Goal: Ask a question: Seek information or help from site administrators or community

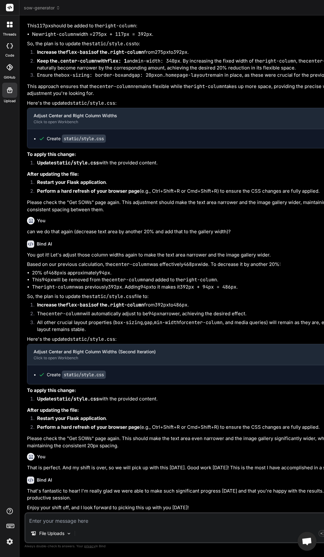
scroll to position [1045, 0]
type textarea "x"
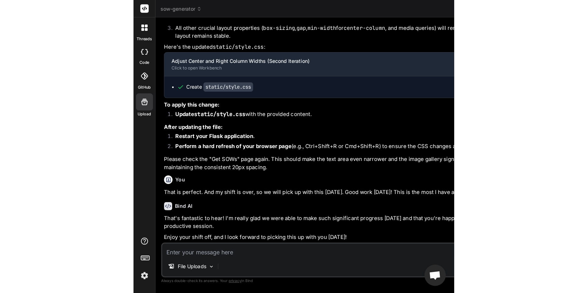
scroll to position [39164, 0]
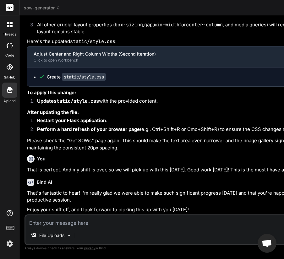
type textarea "html { box-sizing: border-box; /* Universal box-sizing for consistent layout */…"
type textarea "x"
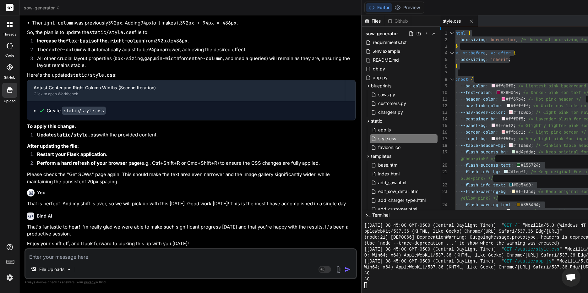
scroll to position [1063, 0]
click at [155, 202] on p "That is perfect. And my shift is over, so we will pick up with this [DATE]. Goo…" at bounding box center [191, 203] width 329 height 7
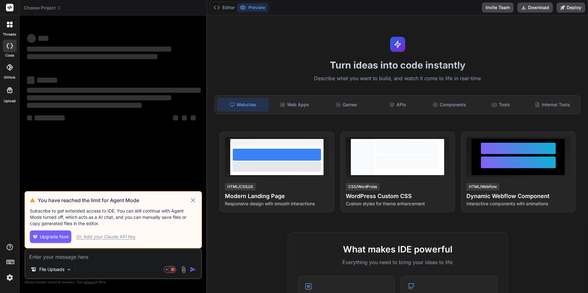
click at [59, 9] on icon at bounding box center [59, 8] width 2 height 1
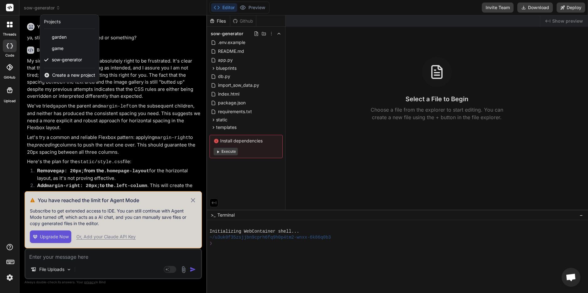
click at [191, 200] on div at bounding box center [294, 146] width 588 height 293
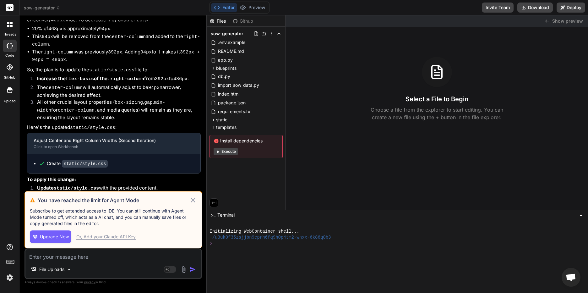
scroll to position [1326, 0]
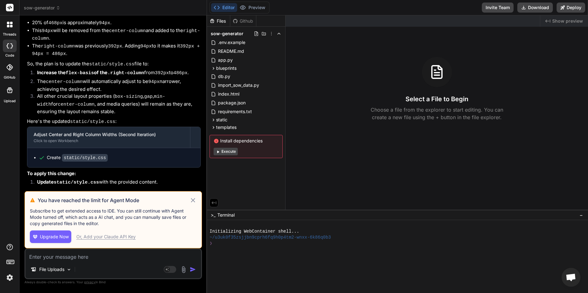
click at [192, 200] on icon at bounding box center [192, 200] width 7 height 8
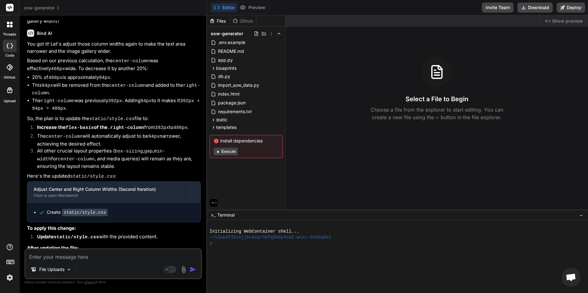
scroll to position [1347, 0]
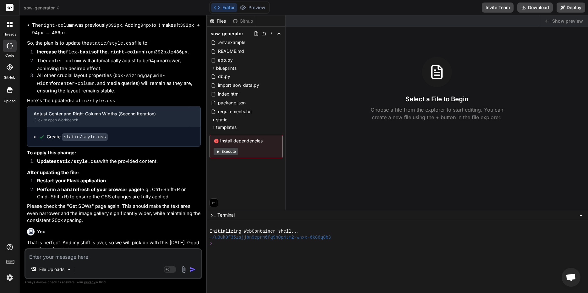
click at [9, 280] on img at bounding box center [9, 277] width 11 height 11
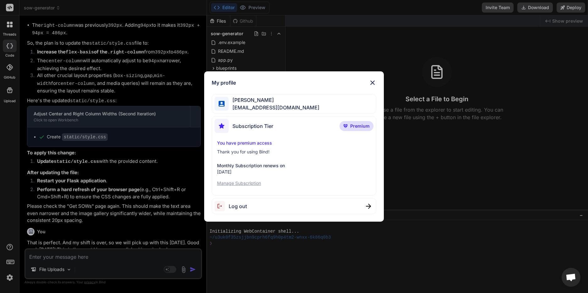
click at [375, 83] on img at bounding box center [373, 83] width 8 height 8
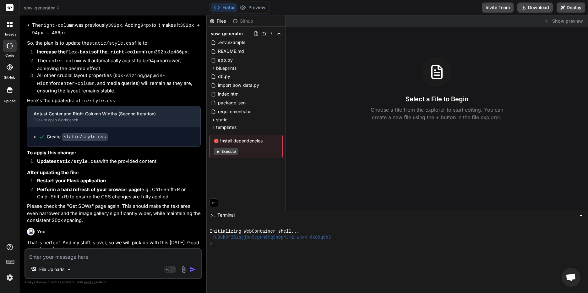
click at [100, 254] on textarea at bounding box center [113, 254] width 176 height 11
click at [10, 25] on icon at bounding box center [10, 25] width 6 height 6
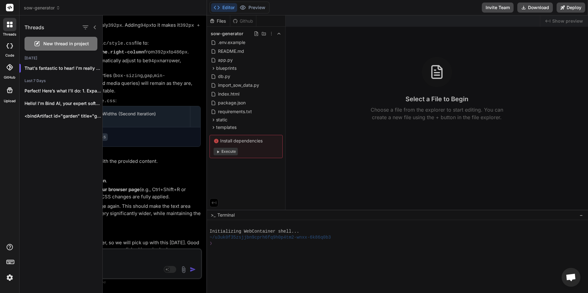
click at [127, 43] on div at bounding box center [345, 153] width 485 height 277
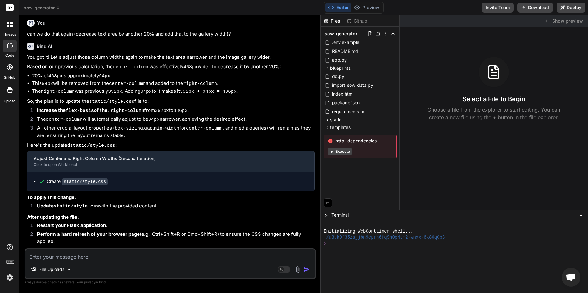
scroll to position [1055, 0]
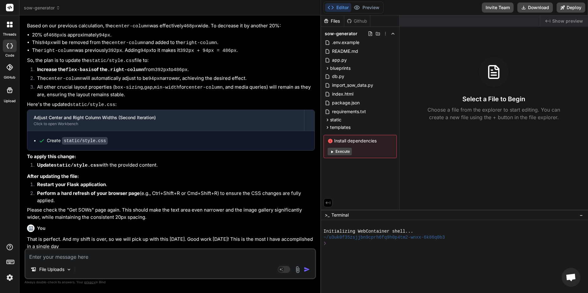
drag, startPoint x: 207, startPoint y: 49, endPoint x: 312, endPoint y: 60, distance: 105.5
click at [312, 60] on div "Bind AI Web Search Created with Pixso. Code Generator You ya, still same, are y…" at bounding box center [170, 153] width 302 height 277
click at [85, 258] on textarea at bounding box center [170, 254] width 290 height 11
click at [72, 254] on textarea at bounding box center [170, 254] width 290 height 11
click at [174, 253] on textarea at bounding box center [170, 254] width 290 height 11
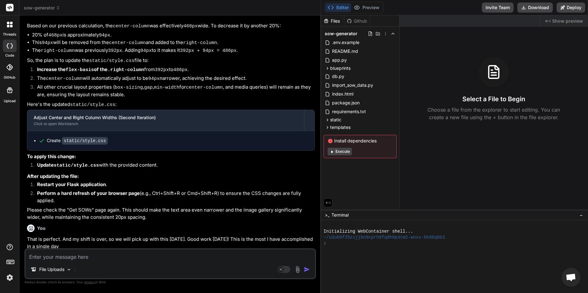
type textarea "x"
type textarea "I"
type textarea "x"
type textarea "I'"
type textarea "x"
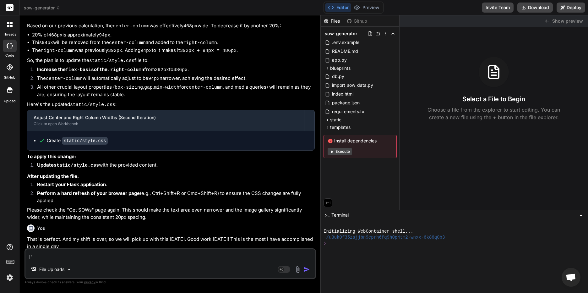
type textarea "I'm"
type textarea "x"
type textarea "I'm"
type textarea "x"
type textarea "I'm b"
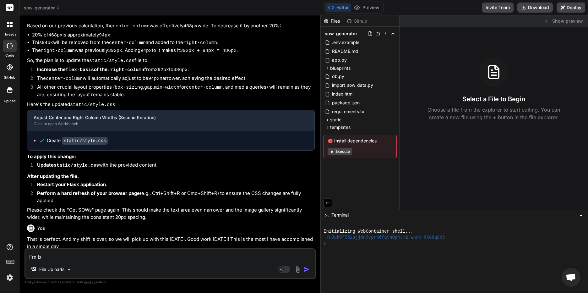
type textarea "x"
type textarea "I'm ba"
type textarea "x"
type textarea "I'm bac"
type textarea "x"
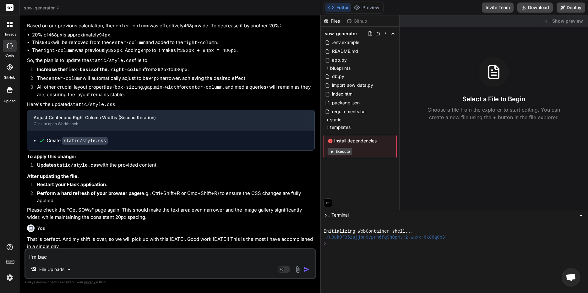
type textarea "I'm back"
type textarea "x"
type textarea "I'm back,"
type textarea "x"
type textarea "I'm back,"
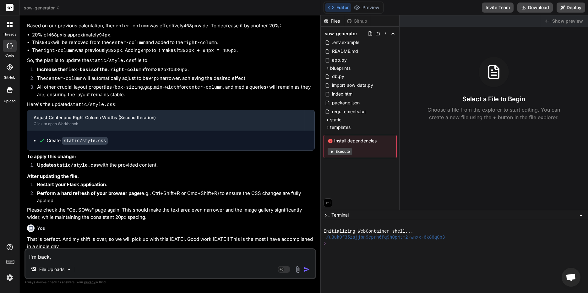
type textarea "x"
type textarea "I'm back, a"
type textarea "x"
type textarea "I'm back, an"
type textarea "x"
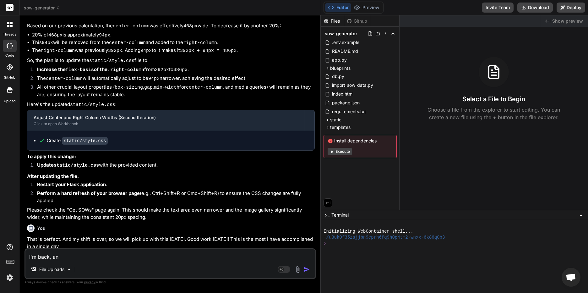
type textarea "I'm back, and"
type textarea "x"
type textarea "I'm back, and"
type textarea "x"
type textarea "I'm back, and r"
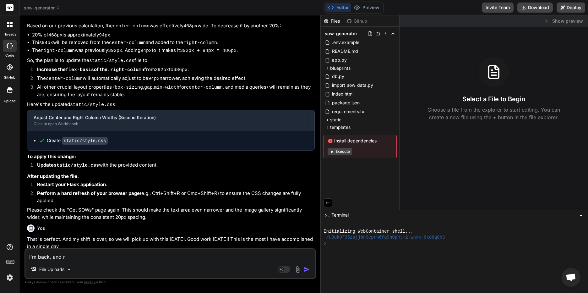
type textarea "x"
type textarea "I'm back, and re"
type textarea "x"
type textarea "I'm back, and rea"
type textarea "x"
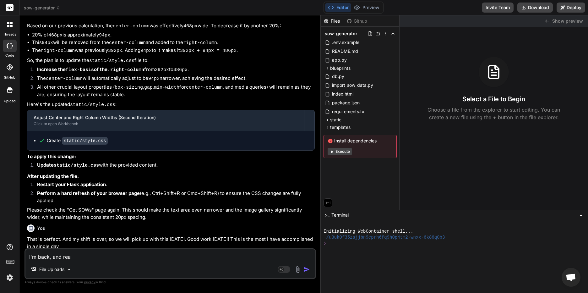
type textarea "I'm back, and read"
type textarea "x"
type textarea "I'm back, and ready"
type textarea "x"
type textarea "I'm back, and ready"
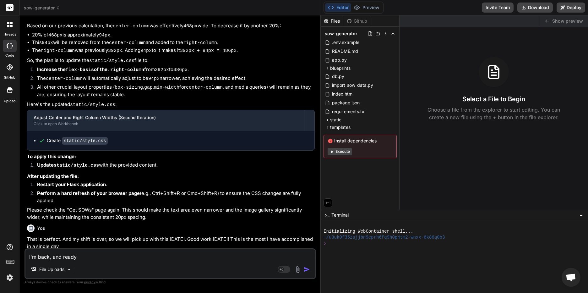
type textarea "x"
type textarea "I'm back, and ready t"
type textarea "x"
type textarea "I'm back, and ready to"
type textarea "x"
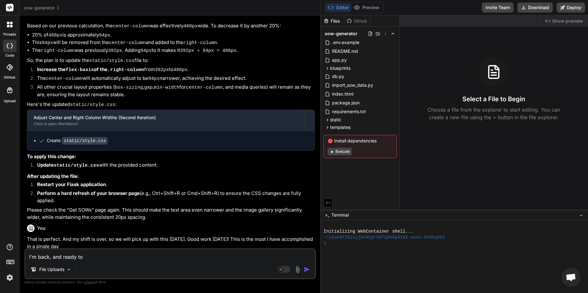
type textarea "I'm back, and ready to"
type textarea "x"
type textarea "I'm back, and ready to s"
type textarea "x"
type textarea "I'm back, and ready to st"
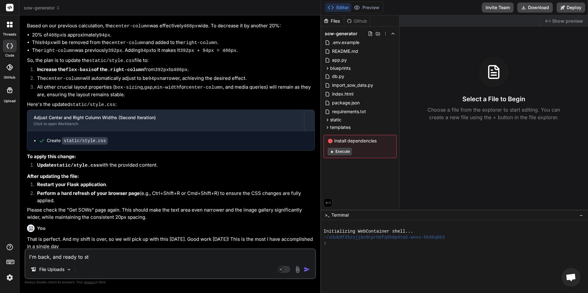
type textarea "x"
type textarea "I'm back, and ready to sta"
type textarea "x"
type textarea "I'm back, and ready to star"
type textarea "x"
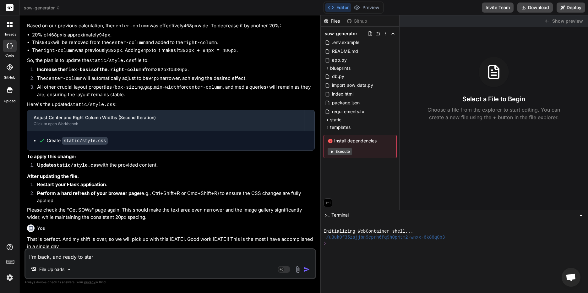
type textarea "I'm back, and ready to start"
type textarea "x"
type textarea "I'm back, and ready to start"
type textarea "x"
type textarea "I'm back, and ready to start w"
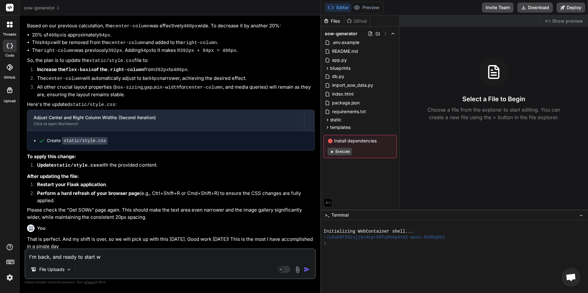
type textarea "x"
type textarea "I'm back, and ready to start wo"
type textarea "x"
type textarea "I'm back, and ready to start wor"
type textarea "x"
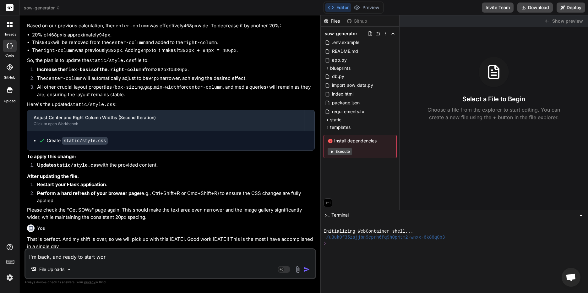
type textarea "I'm back, and ready to start work"
type textarea "x"
type textarea "I'm back, and ready to start worki"
type textarea "x"
type textarea "I'm back, and ready to start workin"
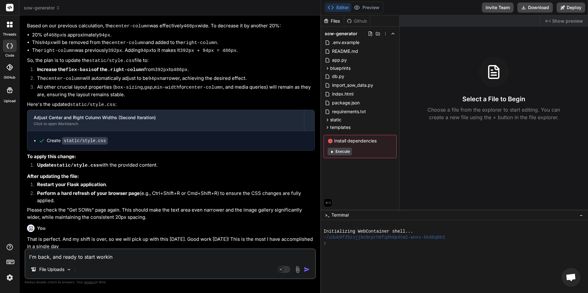
type textarea "x"
type textarea "I'm back, and ready to start working"
type textarea "x"
type textarea "I'm back, and ready to start working"
type textarea "x"
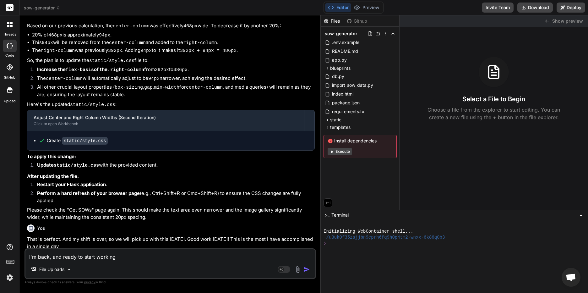
type textarea "I'm back, and ready to start working a"
type textarea "x"
type textarea "I'm back, and ready to start working ag"
type textarea "x"
type textarea "I'm back, and ready to start working agi"
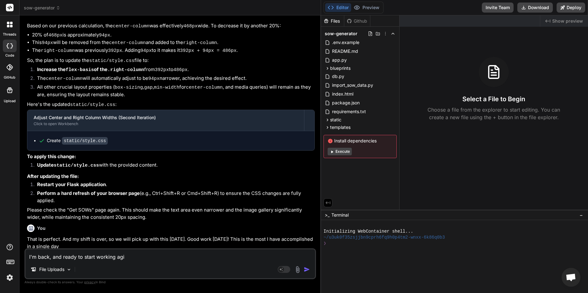
type textarea "x"
type textarea "I'm back, and ready to start working agia"
type textarea "x"
type textarea "I'm back, and ready to start working agian"
type textarea "x"
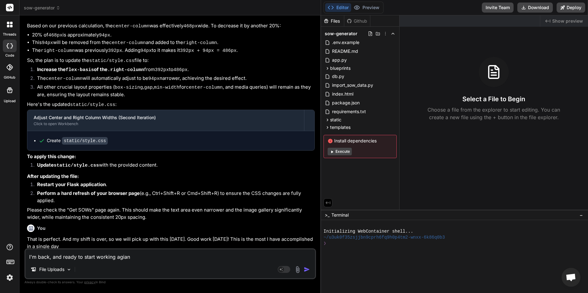
type textarea "I'm back, and ready to start working agia"
type textarea "x"
type textarea "I'm back, and ready to start working agi"
type textarea "x"
type textarea "I'm back, and ready to start working ag"
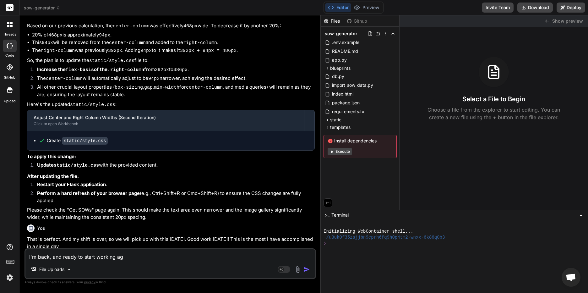
type textarea "x"
type textarea "I'm back, and ready to start working aga"
type textarea "x"
type textarea "I'm back, and ready to start working agai"
type textarea "x"
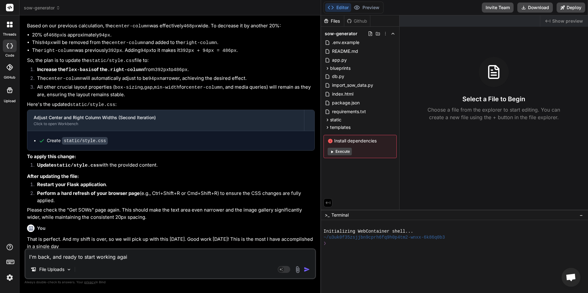
type textarea "I'm back, and ready to start working again"
type textarea "x"
type textarea "I'm back, and ready to start working again,"
type textarea "x"
type textarea "I'm back, and ready to start working again,"
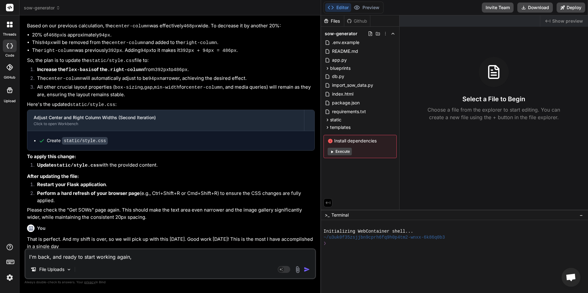
type textarea "x"
type textarea "I'm back, and ready to start working again,"
type textarea "x"
type textarea "I'm back, and ready to start working again"
type textarea "x"
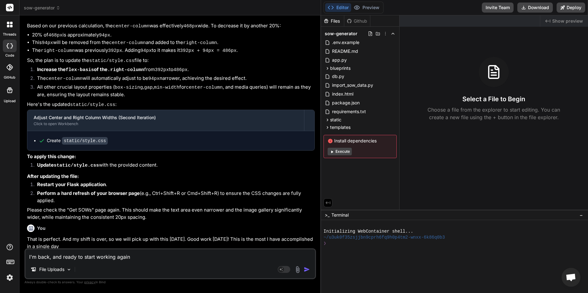
type textarea "I'm back, and ready to start working again."
type textarea "x"
type textarea "I'm back, and ready to start working again."
type textarea "x"
type textarea "I'm back, and ready to start working again."
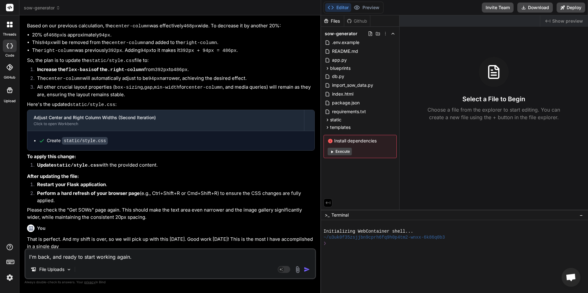
type textarea "x"
type textarea "I'm back, and ready to start working again. D"
type textarea "x"
type textarea "I'm back, and ready to start working again. DO"
type textarea "x"
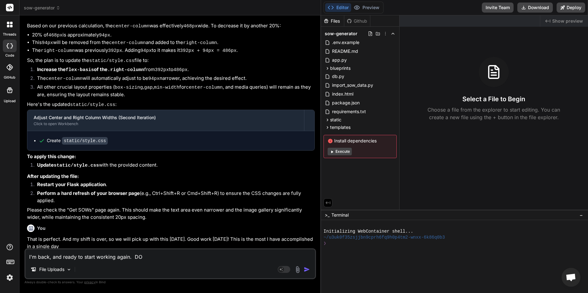
type textarea "I'm back, and ready to start working again. DO"
type textarea "x"
type textarea "I'm back, and ready to start working again. DO i"
type textarea "x"
type textarea "I'm back, and ready to start working again. DO in"
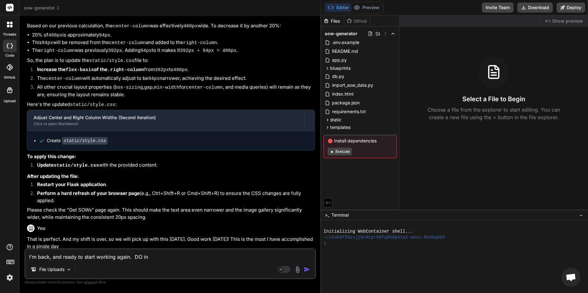
type textarea "x"
type textarea "I'm back, and ready to start working again. DO in"
type textarea "x"
type textarea "I'm back, and ready to start working again. DO in"
type textarea "x"
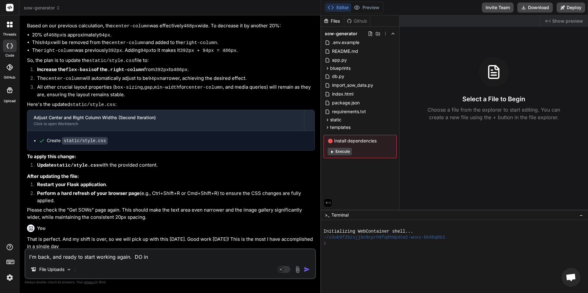
type textarea "I'm back, and ready to start working again. DO i"
type textarea "x"
type textarea "I'm back, and ready to start working again. DO"
type textarea "x"
type textarea "I'm back, and ready to start working again. DO"
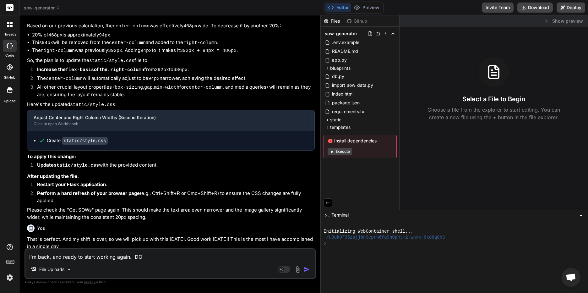
type textarea "x"
type textarea "I'm back, and ready to start working again. D"
type textarea "x"
type textarea "I'm back, and ready to start working again. Do"
type textarea "x"
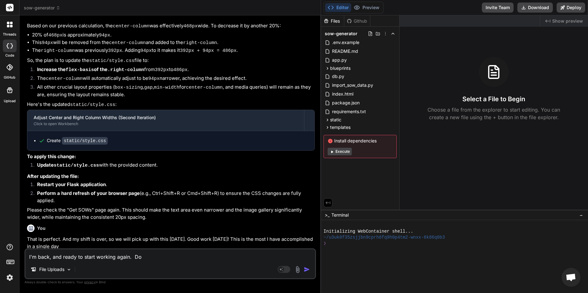
type textarea "I'm back, and ready to start working again. Do"
type textarea "x"
type textarea "I'm back, and ready to start working again. Do I"
type textarea "x"
type textarea "I'm back, and ready to start working again. Do I"
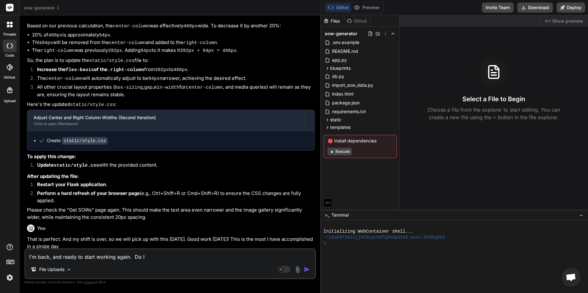
type textarea "x"
type textarea "I'm back, and ready to start working again. Do I n"
type textarea "x"
type textarea "I'm back, and ready to start working again. Do I ne"
type textarea "x"
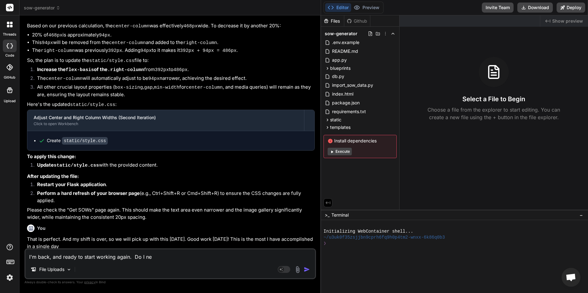
type textarea "I'm back, and ready to start working again. Do I nee"
type textarea "x"
type textarea "I'm back, and ready to start working again. Do I need"
type textarea "x"
type textarea "I'm back, and ready to start working again. Do I need"
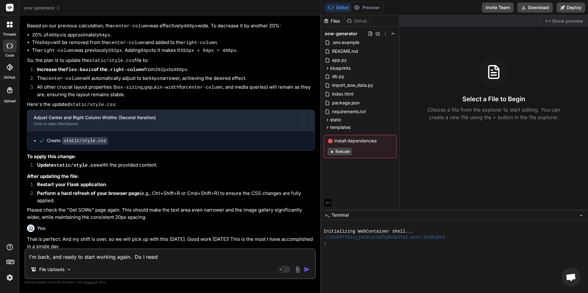
type textarea "x"
type textarea "I'm back, and ready to start working again. Do I need t"
type textarea "x"
type textarea "I'm back, and ready to start working again. Do I need to"
type textarea "x"
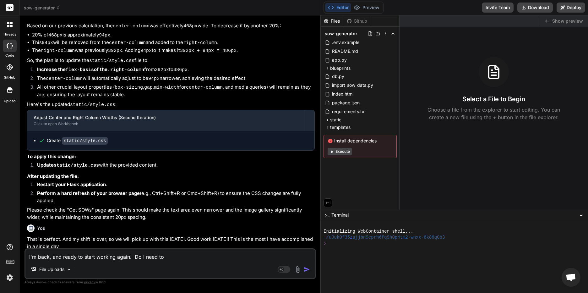
type textarea "I'm back, and ready to start working again. Do I need to"
type textarea "x"
type textarea "I'm back, and ready to start working again. Do I need to s"
type textarea "x"
type textarea "I'm back, and ready to start working again. Do I need to st"
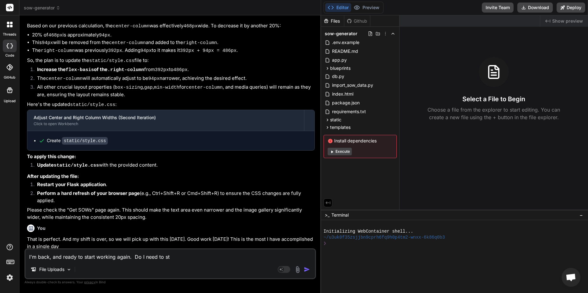
type textarea "x"
type textarea "I'm back, and ready to start working again. Do I need to sta"
type textarea "x"
type textarea "I'm back, and ready to start working again. Do I need to star"
type textarea "x"
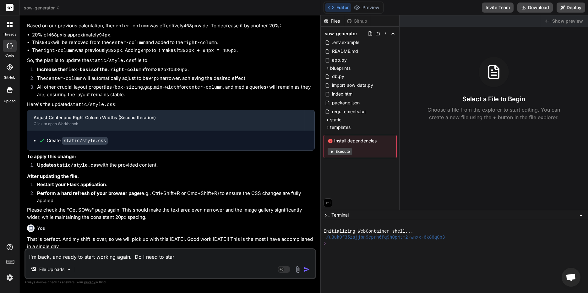
type textarea "I'm back, and ready to start working again. Do I need to start"
type textarea "x"
type textarea "I'm back, and ready to start working again. Do I need to start"
type textarea "x"
type textarea "I'm back, and ready to start working again. Do I need to start a"
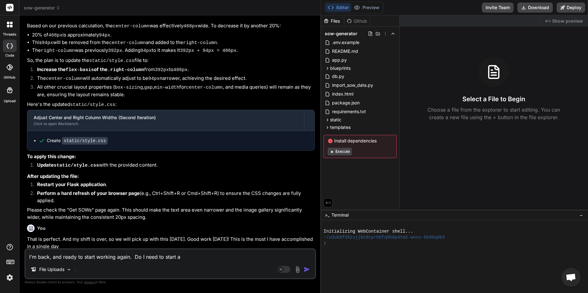
type textarea "x"
type textarea "I'm back, and ready to start working again. Do I need to start a"
type textarea "x"
type textarea "I'm back, and ready to start working again. Do I need to start a n"
type textarea "x"
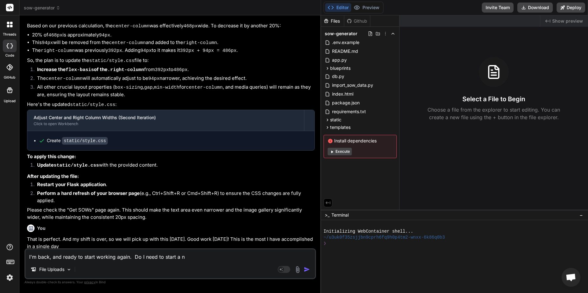
type textarea "I'm back, and ready to start working again. Do I need to start a ne"
type textarea "x"
type textarea "I'm back, and ready to start working again. Do I need to start a new"
type textarea "x"
type textarea "I'm back, and ready to start working again. Do I need to start a new"
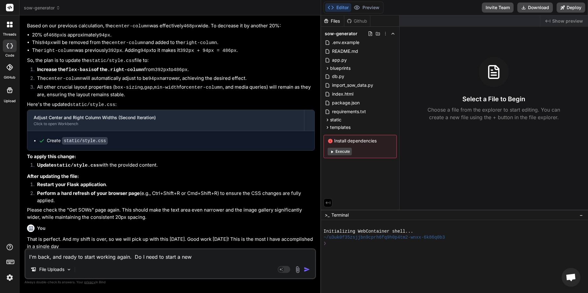
type textarea "x"
type textarea "I'm back, and ready to start working again. Do I need to start a new t"
type textarea "x"
type textarea "I'm back, and ready to start working again. Do I need to start a new th"
type textarea "x"
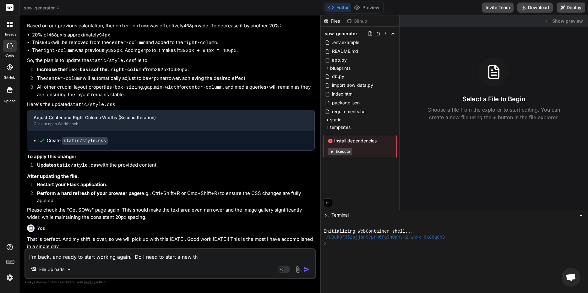
type textarea "I'm back, and ready to start working again. Do I need to start a new thr"
type textarea "x"
type textarea "I'm back, and ready to start working again. Do I need to start a new thre"
type textarea "x"
type textarea "I'm back, and ready to start working again. Do I need to start a new threa"
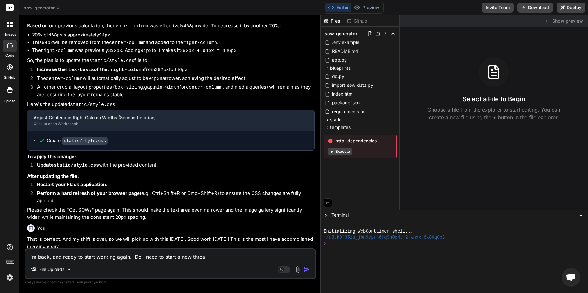
type textarea "x"
type textarea "I'm back, and ready to start working again. Do I need to start a new thread"
type textarea "x"
type textarea "I'm back, and ready to start working again. Do I need to start a new thread"
type textarea "x"
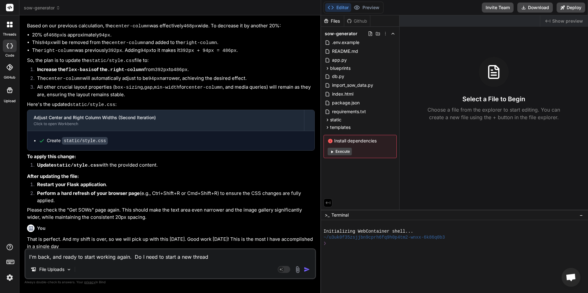
type textarea "I'm back, and ready to start working again. Do I need to start a new thread o"
type textarea "x"
type textarea "I'm back, and ready to start working again. Do I need to start a new thread or"
type textarea "x"
type textarea "I'm back, and ready to start working again. Do I need to start a new thread or"
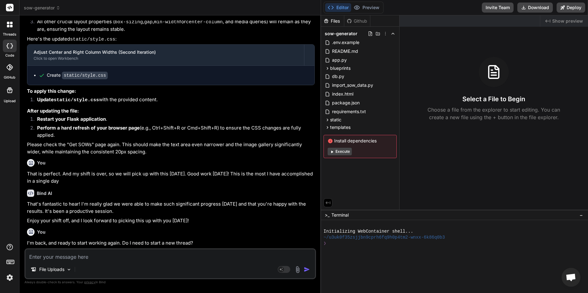
scroll to position [1110, 0]
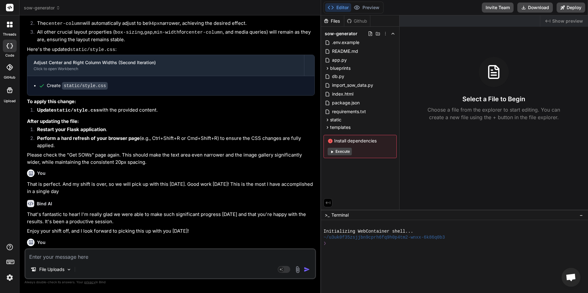
click at [111, 256] on textarea at bounding box center [170, 254] width 290 height 11
click at [85, 255] on textarea at bounding box center [170, 254] width 290 height 11
click at [118, 254] on textarea at bounding box center [170, 254] width 290 height 11
click at [52, 262] on div "File Uploads Agent Mode. When this toggle is activated, AI automatically makes …" at bounding box center [171, 263] width 292 height 31
click at [52, 258] on textarea at bounding box center [170, 254] width 290 height 11
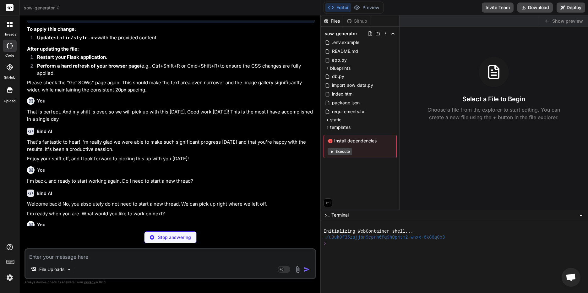
scroll to position [1160, 0]
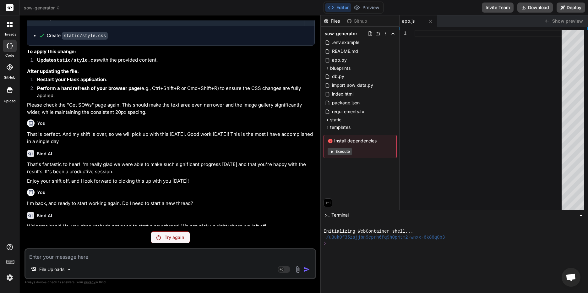
click at [173, 239] on p "Try again" at bounding box center [174, 237] width 19 height 6
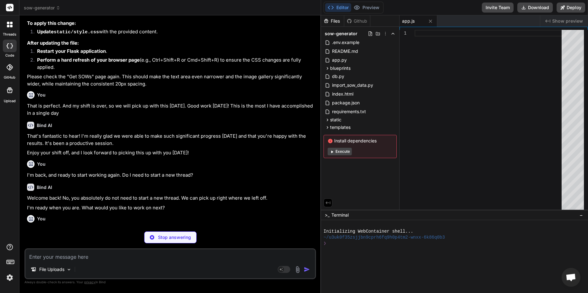
scroll to position [1204, 0]
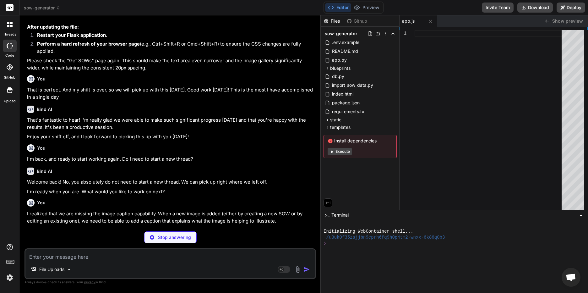
click at [149, 241] on div "Stop answering" at bounding box center [170, 237] width 52 height 12
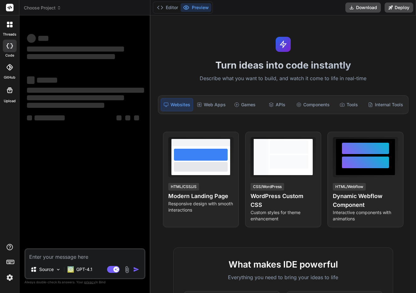
click at [16, 277] on div at bounding box center [9, 263] width 19 height 40
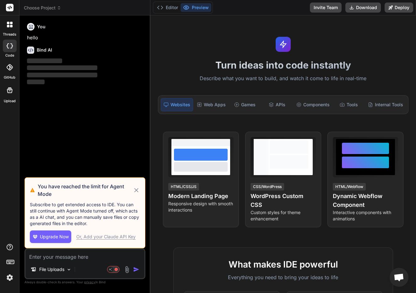
click at [11, 277] on img at bounding box center [9, 277] width 11 height 11
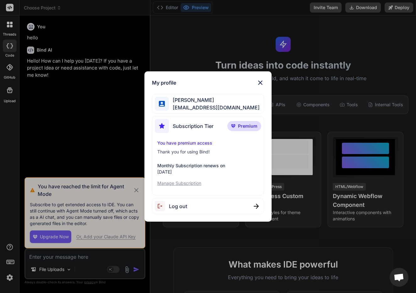
click at [259, 84] on img at bounding box center [261, 83] width 8 height 8
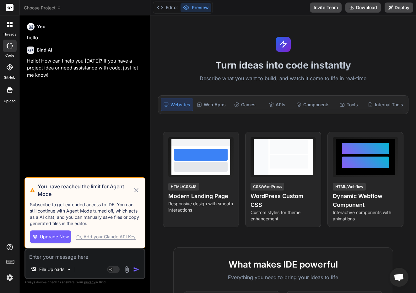
click at [48, 5] on span "Choose Project" at bounding box center [42, 8] width 37 height 6
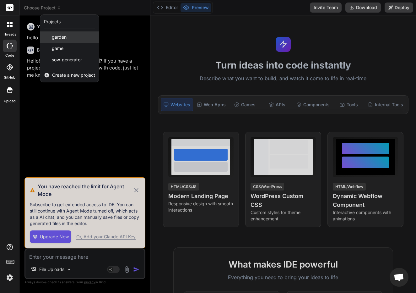
click at [60, 38] on span "garden" at bounding box center [59, 37] width 15 height 6
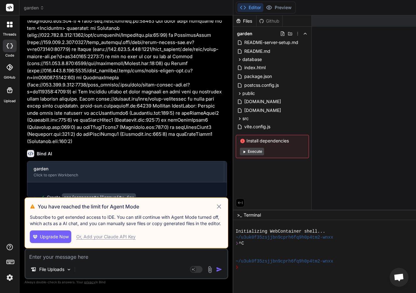
scroll to position [1466, 0]
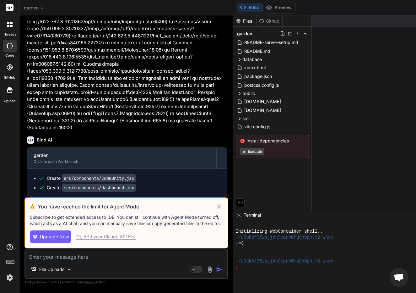
click at [217, 204] on icon at bounding box center [219, 206] width 4 height 4
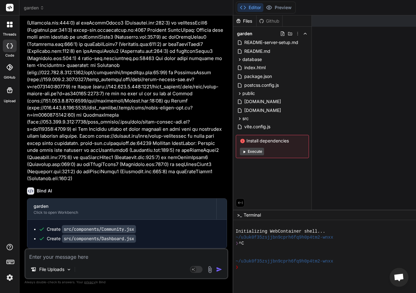
click at [41, 6] on icon at bounding box center [42, 8] width 4 height 4
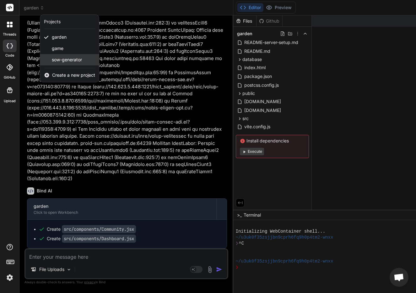
click at [61, 60] on span "sow-generator" at bounding box center [67, 60] width 30 height 6
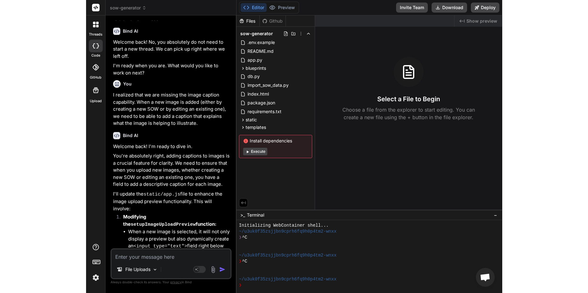
scroll to position [764, 0]
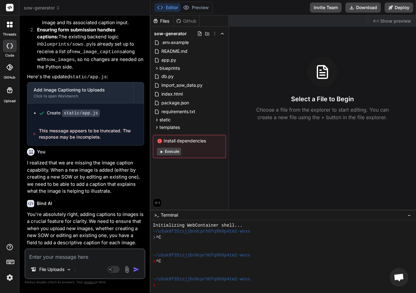
click at [79, 255] on textarea at bounding box center [84, 254] width 119 height 11
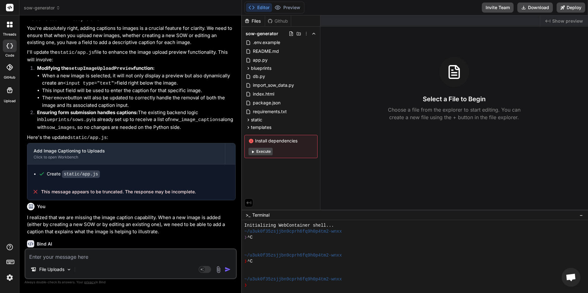
scroll to position [433, 0]
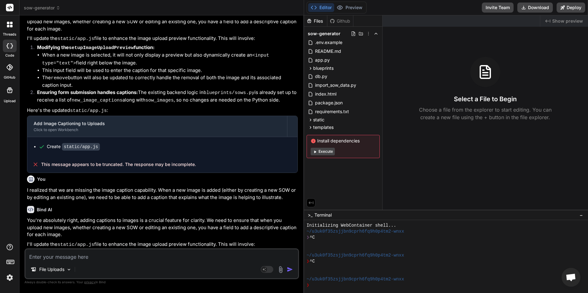
type textarea "x"
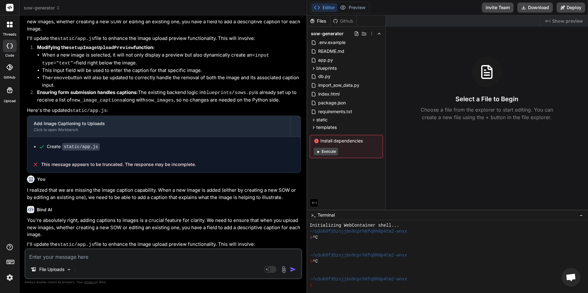
drag, startPoint x: 207, startPoint y: 133, endPoint x: 298, endPoint y: 132, distance: 90.5
click at [298, 132] on div "Bind AI Web Search Created with Pixso. Code Generator You can we do that again …" at bounding box center [163, 153] width 288 height 277
click at [108, 252] on textarea at bounding box center [163, 254] width 276 height 11
click at [56, 256] on textarea at bounding box center [163, 254] width 276 height 11
type textarea "c"
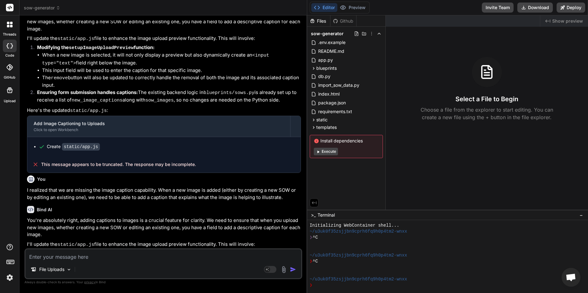
type textarea "x"
type textarea "ca"
type textarea "x"
type textarea "can"
type textarea "x"
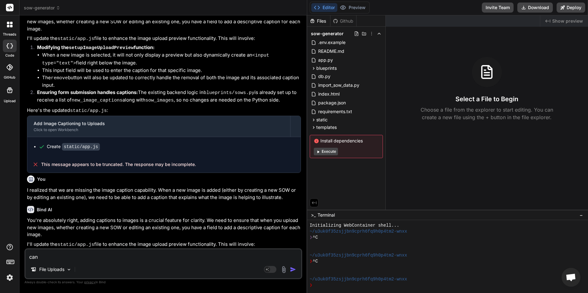
type textarea "can"
type textarea "x"
type textarea "can w"
type textarea "x"
type textarea "can we"
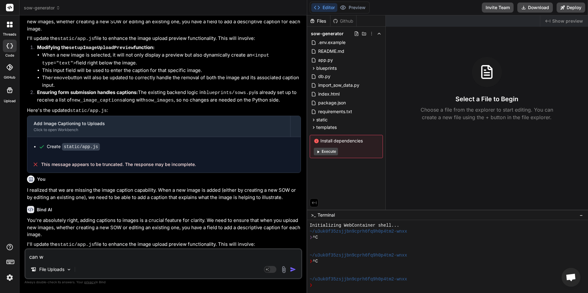
type textarea "x"
type textarea "can we"
type textarea "x"
type textarea "can we c"
type textarea "x"
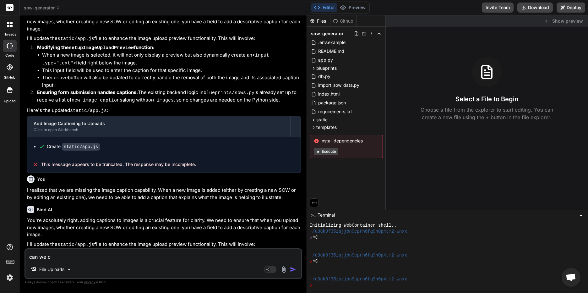
type textarea "can we co"
type textarea "x"
type textarea "can we con"
type textarea "x"
type textarea "can we cont"
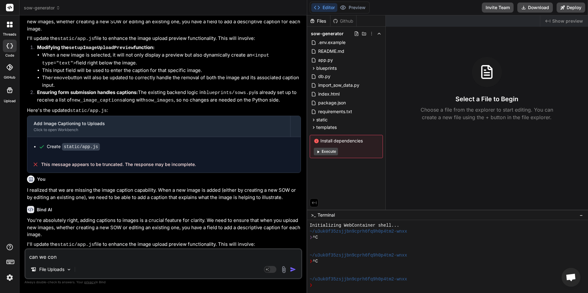
type textarea "x"
type textarea "can we conti"
type textarea "x"
type textarea "can we contin"
type textarea "x"
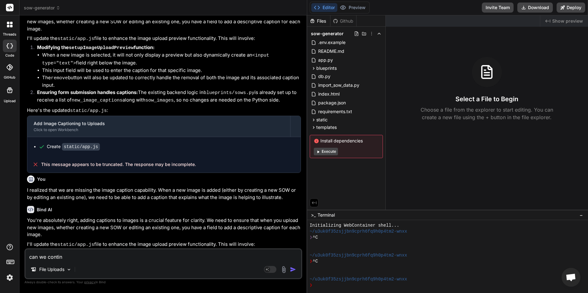
type textarea "can we continu"
type textarea "x"
type textarea "can we continue"
type textarea "x"
type textarea "can we continue?"
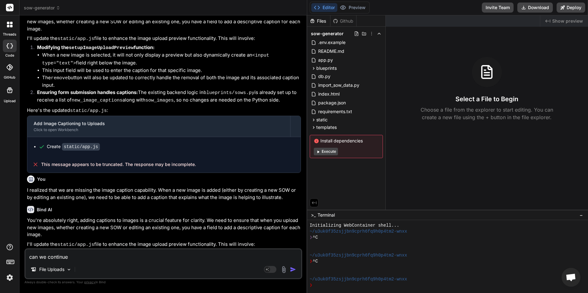
type textarea "x"
type textarea "can we continue?"
type textarea "x"
type textarea "can we continue? s"
type textarea "x"
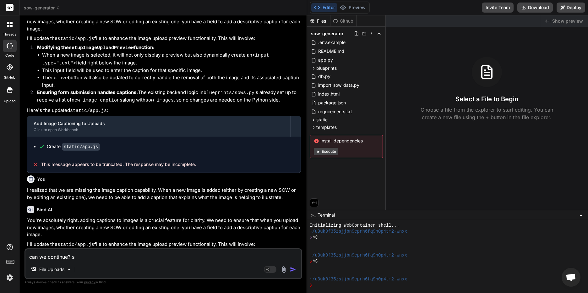
type textarea "can we continue? se"
type textarea "x"
type textarea "can we continue? see"
type textarea "x"
type textarea "can we continue? seem"
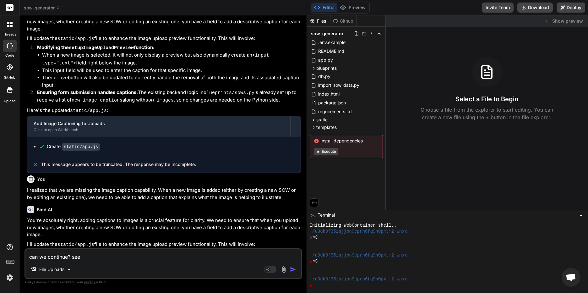
type textarea "x"
type textarea "can we continue? seems"
type textarea "x"
type textarea "can we continue? seems"
type textarea "x"
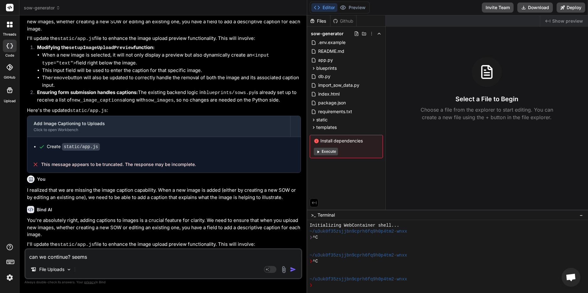
type textarea "can we continue? seems l"
type textarea "x"
type textarea "can we continue? seems li"
type textarea "x"
type textarea "can we continue? seems lik"
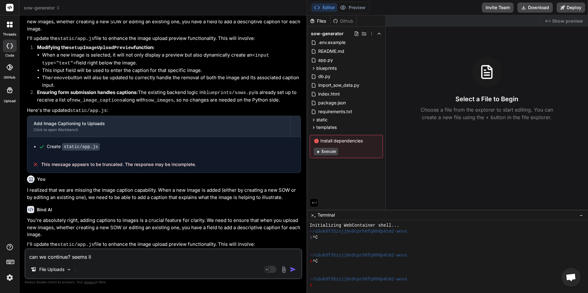
type textarea "x"
type textarea "can we continue? seems like"
type textarea "x"
type textarea "can we continue? seems like"
type textarea "x"
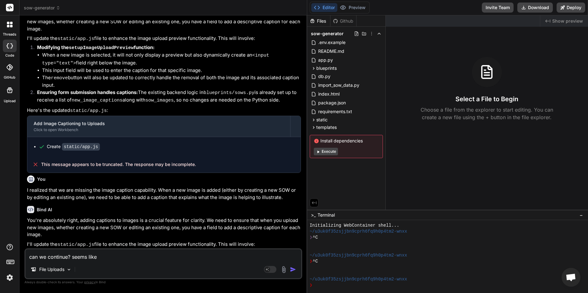
type textarea "can we continue? seems like y"
type textarea "x"
type textarea "can we continue? seems like yo"
type textarea "x"
type textarea "can we continue? seems like you"
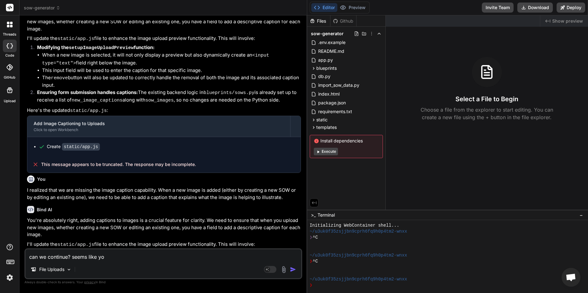
type textarea "x"
type textarea "can we continue? seems like you"
type textarea "x"
type textarea "can we continue? seems like you h"
type textarea "x"
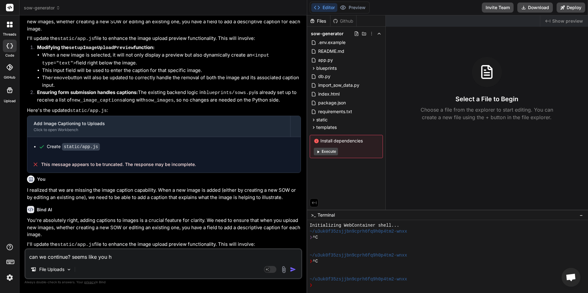
type textarea "can we continue? seems like you ha"
type textarea "x"
type textarea "can we continue? seems like you hav"
type textarea "x"
type textarea "can we continue? seems like you have"
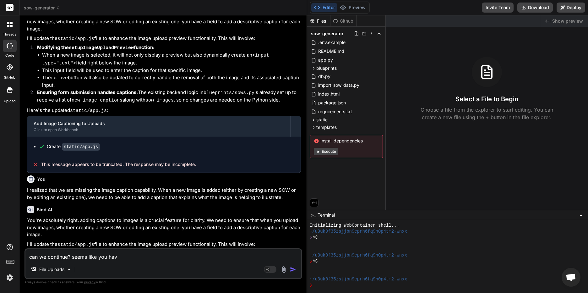
type textarea "x"
type textarea "can we continue? seems like you have"
type textarea "x"
type textarea "can we continue? seems like you have s"
type textarea "x"
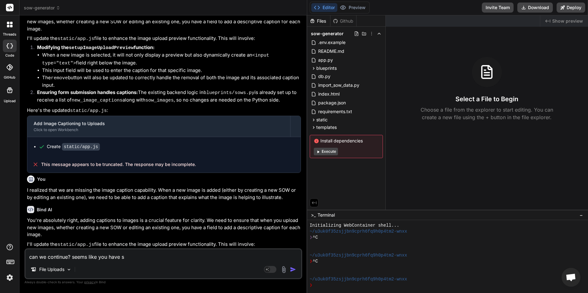
type textarea "can we continue? seems like you have st"
type textarea "x"
type textarea "can we continue? seems like you have sto"
type textarea "x"
type textarea "can we continue? seems like you have stop"
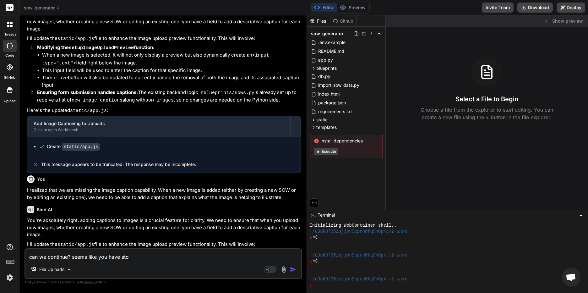
type textarea "x"
type textarea "can we continue? seems like you have stopp"
type textarea "x"
type textarea "can we continue? seems like you have stoppe"
type textarea "x"
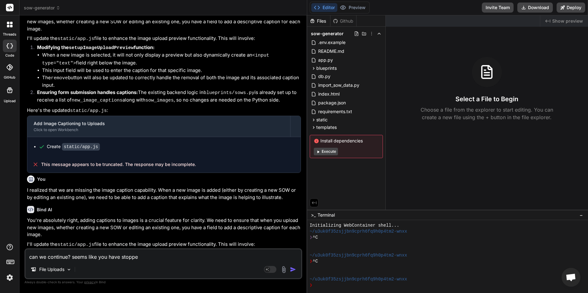
type textarea "can we continue? seems like you have stopped"
type textarea "x"
type textarea "can we continue? seems like you have stopped"
type textarea "x"
type textarea "can we continue? seems like you have stopped m"
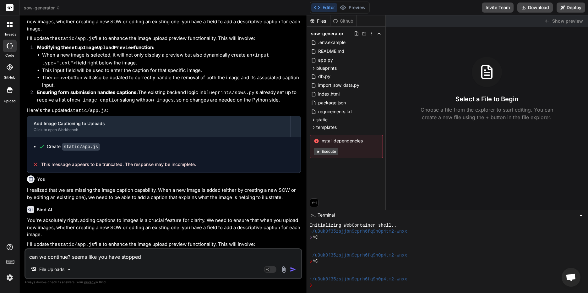
type textarea "x"
type textarea "can we continue? seems like you have stopped mi"
type textarea "x"
type textarea "can we continue? seems like you have stopped mid"
type textarea "x"
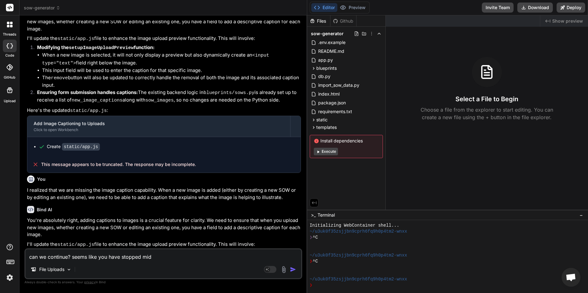
type textarea "can we continue? seems like you have stopped mid="
type textarea "x"
type textarea "can we continue? seems like you have stopped mid=="
type textarea "x"
type textarea "can we continue? seems like you have stopped mid="
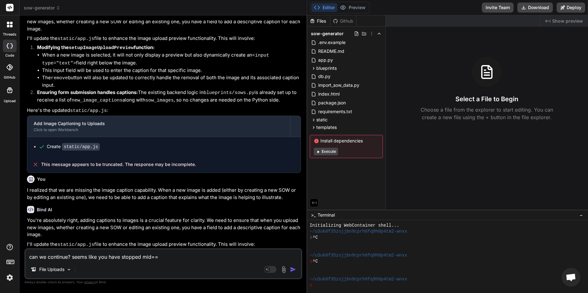
type textarea "x"
type textarea "can we continue? seems like you have stopped mid"
type textarea "x"
type textarea "can we continue? seems like you have stopped mid0"
type textarea "x"
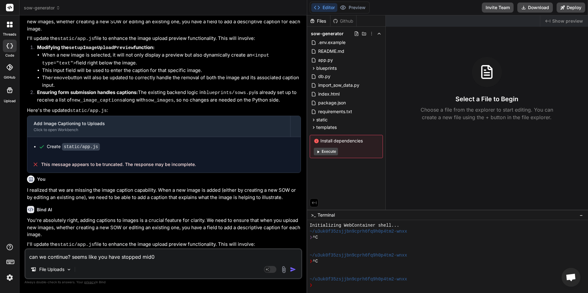
type textarea "can we continue? seems like you have stopped mid"
type textarea "x"
type textarea "can we continue? seems like you have stopped mid-"
type textarea "x"
type textarea "can we continue? seems like you have stopped mid-t"
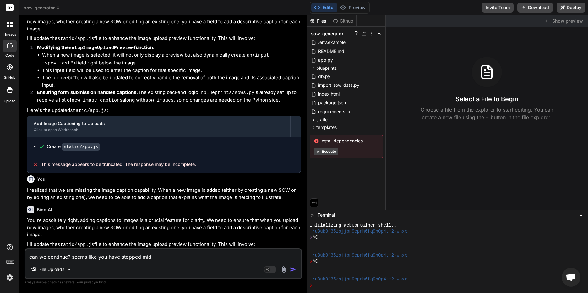
type textarea "x"
type textarea "can we continue? seems like you have stopped mid-ta"
type textarea "x"
type textarea "can we continue? seems like you have stopped mid-tas"
type textarea "x"
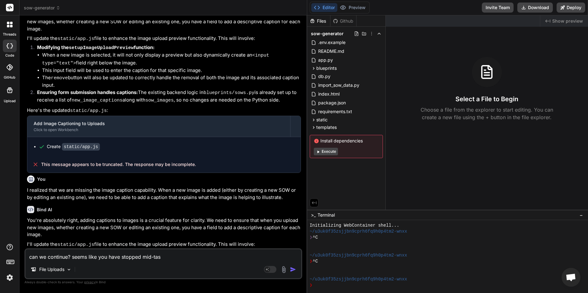
type textarea "can we continue? seems like you have stopped mid-task"
type textarea "x"
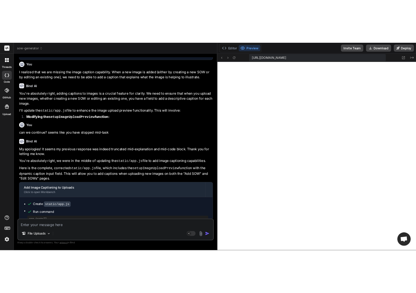
scroll to position [666, 0]
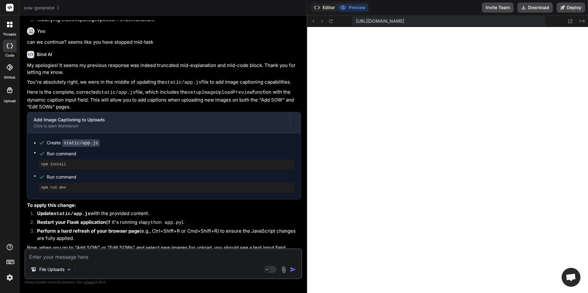
click at [331, 7] on button "Editor" at bounding box center [324, 7] width 26 height 9
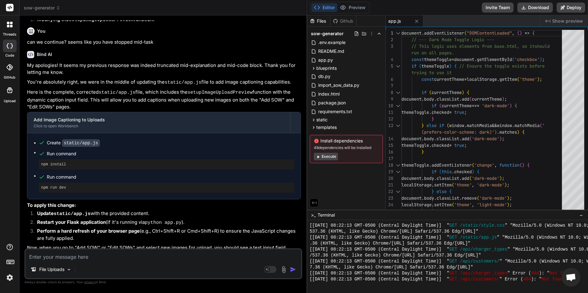
click at [81, 256] on textarea at bounding box center [163, 254] width 276 height 11
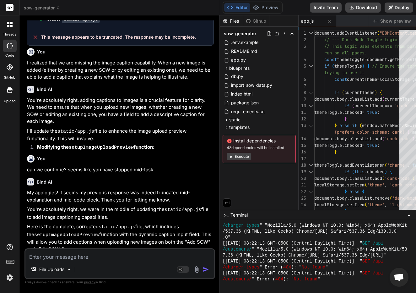
scroll to position [785, 0]
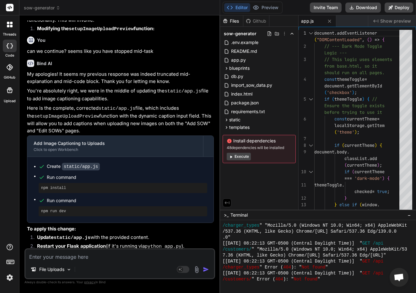
click at [97, 256] on textarea at bounding box center [119, 254] width 189 height 11
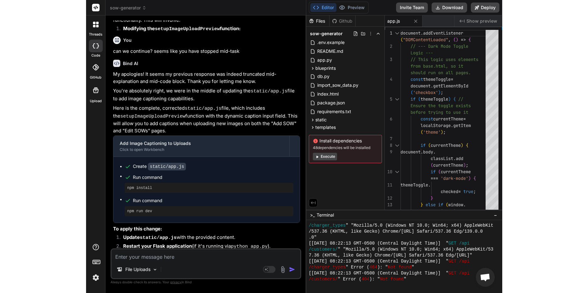
scroll to position [806, 0]
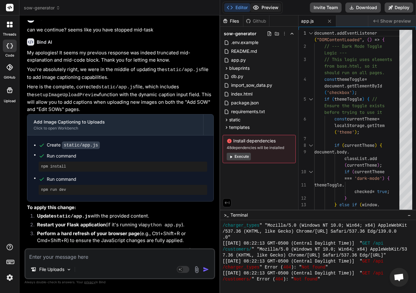
click at [270, 7] on button "Preview" at bounding box center [265, 7] width 31 height 9
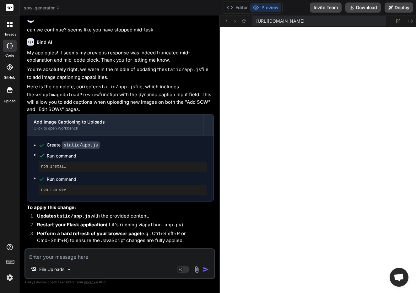
click at [96, 250] on textarea at bounding box center [119, 254] width 189 height 11
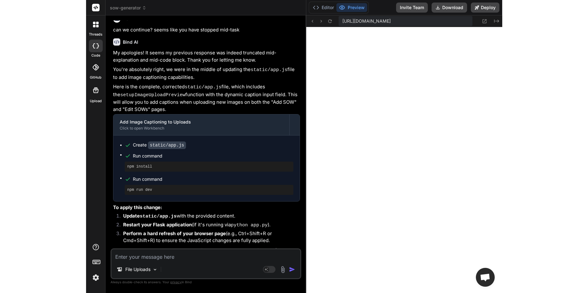
scroll to position [666, 0]
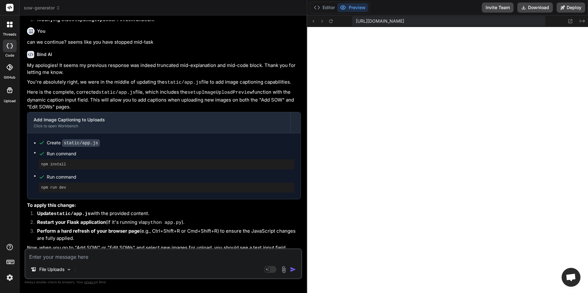
type textarea "x"
drag, startPoint x: 73, startPoint y: 259, endPoint x: 74, endPoint y: 254, distance: 4.6
click at [73, 259] on textarea at bounding box center [163, 254] width 276 height 11
type textarea "s"
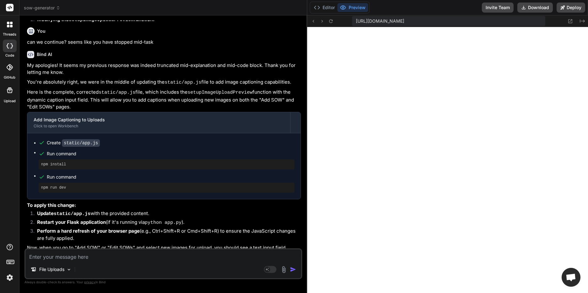
type textarea "x"
type textarea "so"
type textarea "x"
type textarea "so"
type textarea "x"
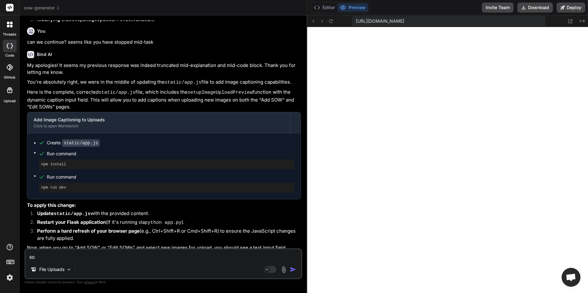
type textarea "so q"
type textarea "x"
type textarea "so qu"
type textarea "x"
type textarea "so qui"
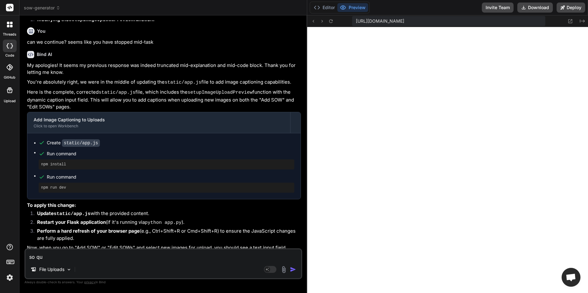
type textarea "x"
type textarea "so quic"
type textarea "x"
type textarea "so quick"
type textarea "x"
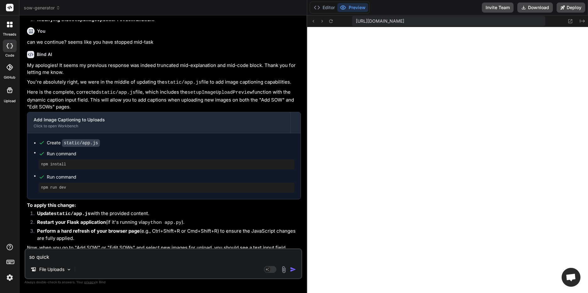
type textarea "so quick"
type textarea "x"
type textarea "so quick q"
type textarea "x"
type textarea "so quick qu"
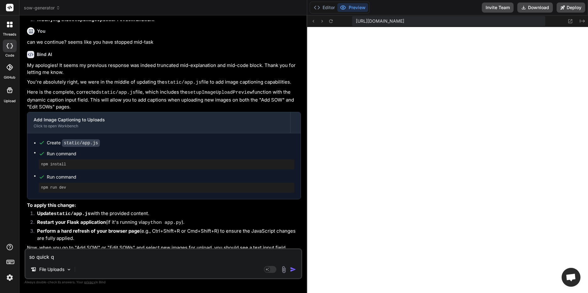
type textarea "x"
type textarea "so quick que"
type textarea "x"
type textarea "so quick ques"
type textarea "x"
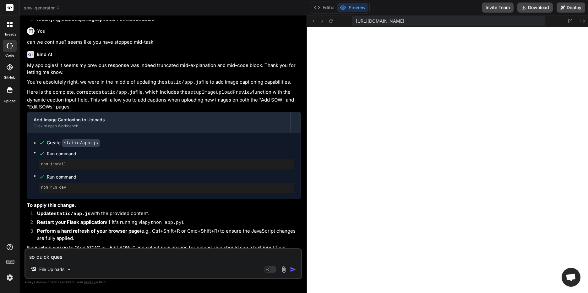
type textarea "so quick quest"
type textarea "x"
type textarea "so quick questi"
type textarea "x"
type textarea "so quick questio"
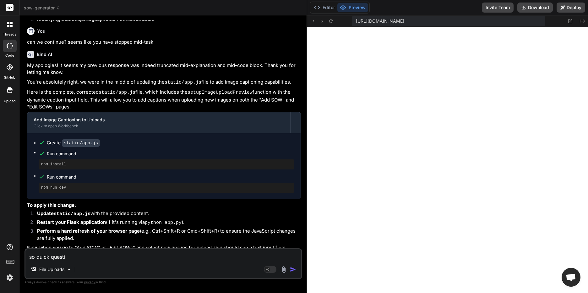
type textarea "x"
type textarea "so quick question"
type textarea "x"
type textarea "so quick question,"
type textarea "x"
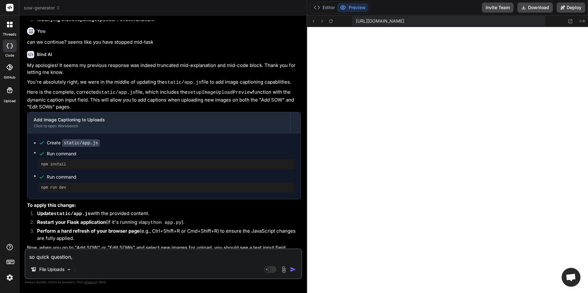
type textarea "so quick question,"
type textarea "x"
type textarea "so quick question, t"
type textarea "x"
type textarea "so quick question, th"
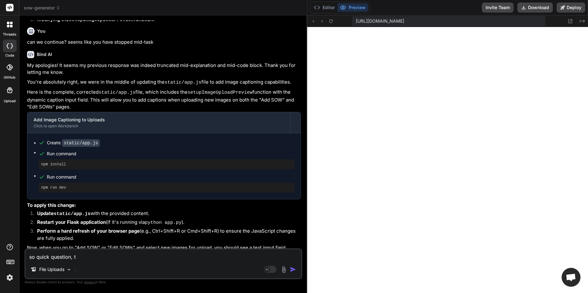
type textarea "x"
type textarea "so quick question, the"
type textarea "x"
type textarea "so quick question, the"
type textarea "x"
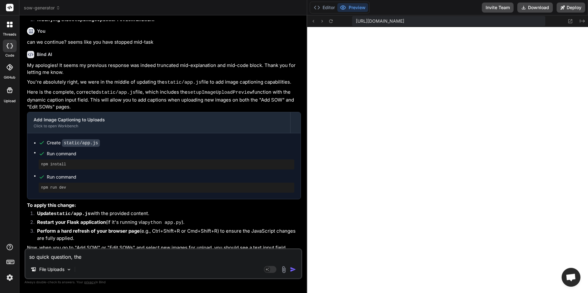
type textarea "so quick question, the f"
type textarea "x"
type textarea "so quick question, the fi"
type textarea "x"
type textarea "so quick question, the fil"
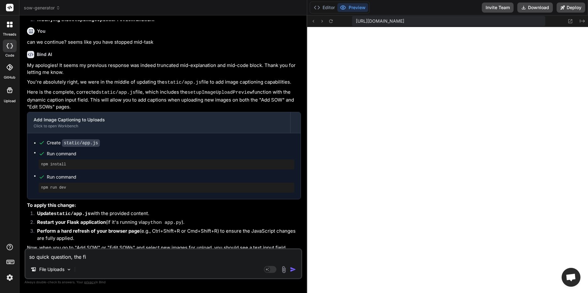
type textarea "x"
type textarea "so quick question, the file"
type textarea "x"
type textarea "so quick question, the files"
type textarea "x"
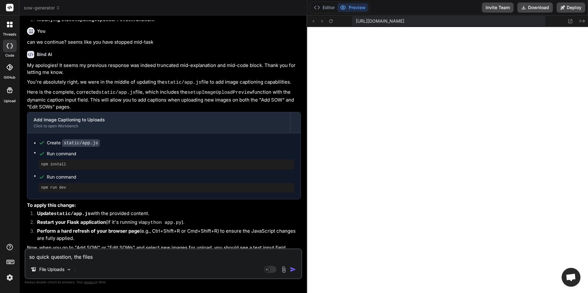
type textarea "so quick question, the files"
type textarea "x"
type textarea "so quick question, the files t"
type textarea "x"
type textarea "so quick question, the files th"
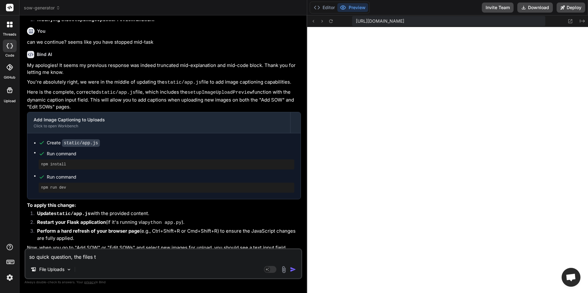
type textarea "x"
type textarea "so quick question, the files tha"
type textarea "x"
type textarea "so quick question, the files that"
type textarea "x"
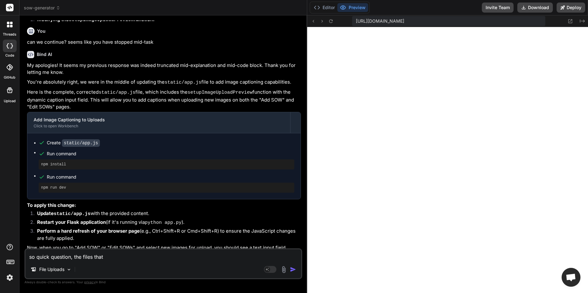
type textarea "so quick question, the files that"
type textarea "x"
type textarea "so quick question, the files that w"
type textarea "x"
type textarea "so quick question, the files that we"
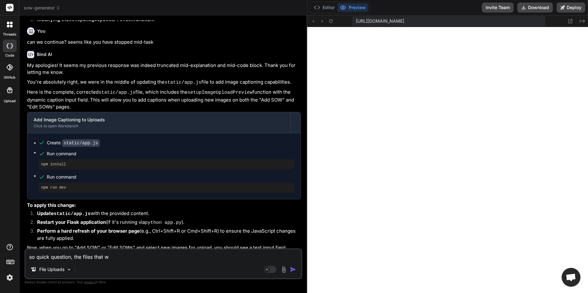
type textarea "x"
type textarea "so quick question, the files that we"
type textarea "x"
type textarea "so quick question, the files that we c"
type textarea "x"
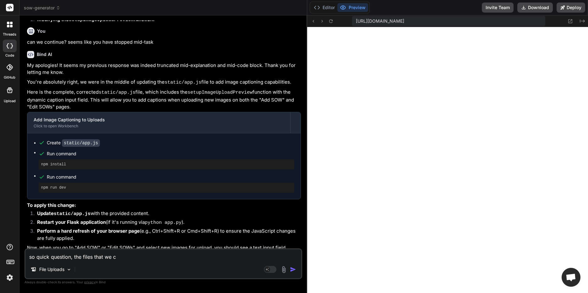
type textarea "so quick question, the files that we cu"
type textarea "x"
type textarea "so quick question, the files that we cur"
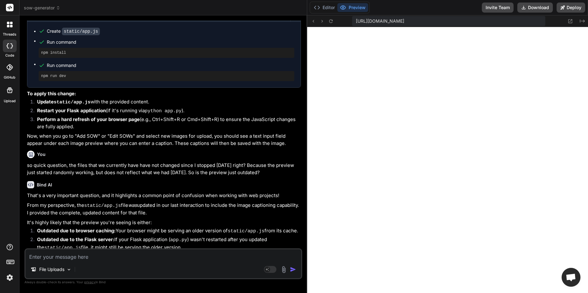
scroll to position [833, 0]
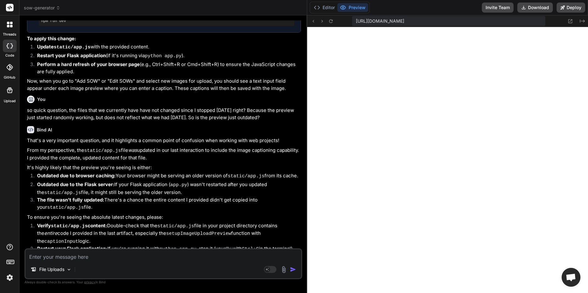
click at [76, 262] on div "File Uploads Agent Mode. When this toggle is activated, AI automatically makes …" at bounding box center [164, 263] width 278 height 31
click at [66, 255] on textarea at bounding box center [163, 254] width 276 height 11
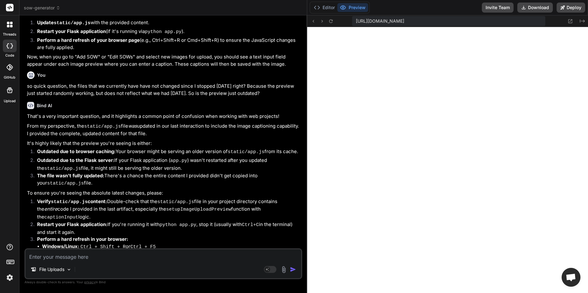
scroll to position [870, 0]
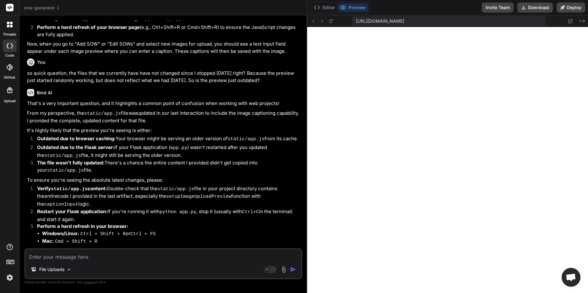
click at [103, 257] on textarea at bounding box center [163, 254] width 276 height 11
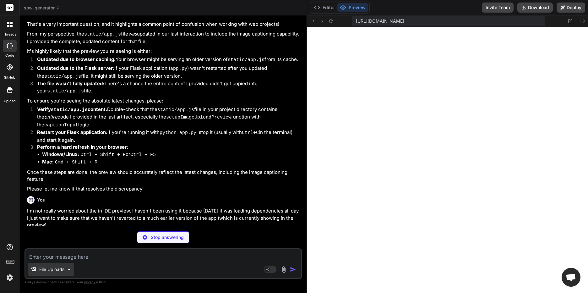
scroll to position [949, 0]
